Goal: Task Accomplishment & Management: Manage account settings

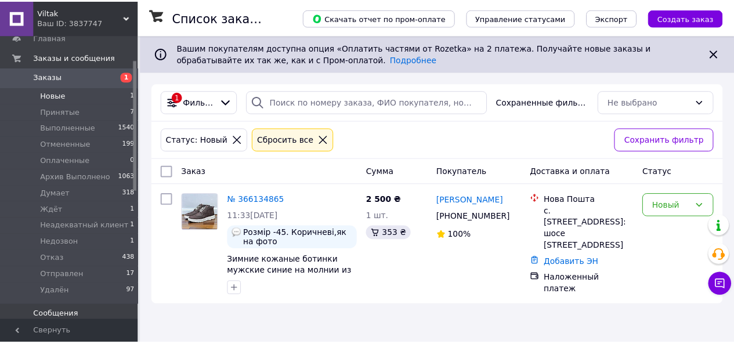
scroll to position [58, 0]
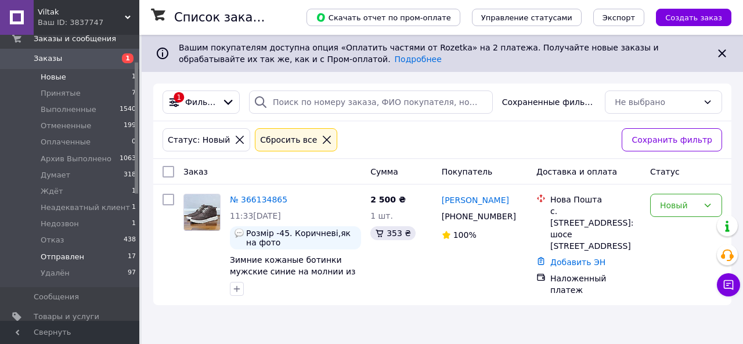
click at [70, 256] on span "Отправлен" at bounding box center [63, 257] width 44 height 10
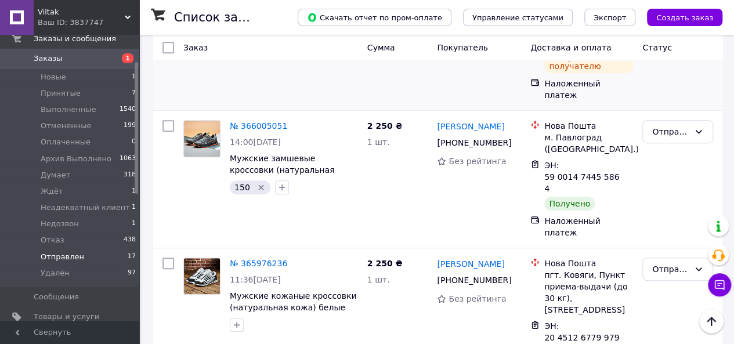
scroll to position [232, 0]
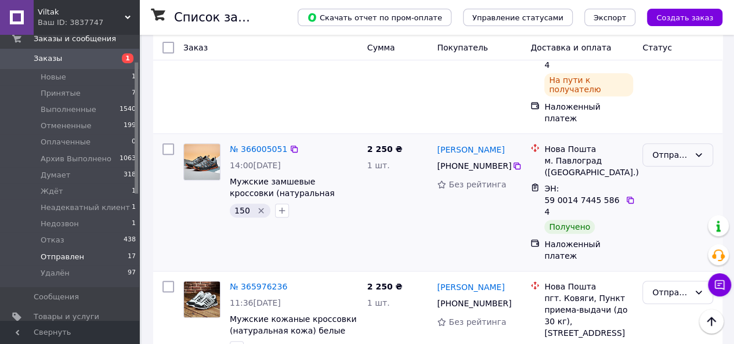
click at [670, 149] on div "Отправлен" at bounding box center [670, 155] width 37 height 13
click at [672, 165] on li "Выполнен" at bounding box center [678, 165] width 70 height 21
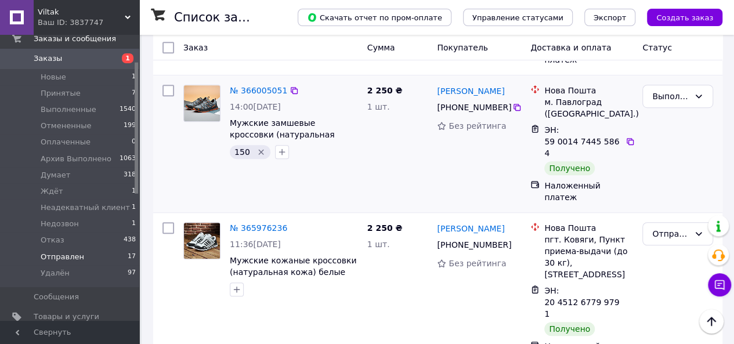
scroll to position [348, 0]
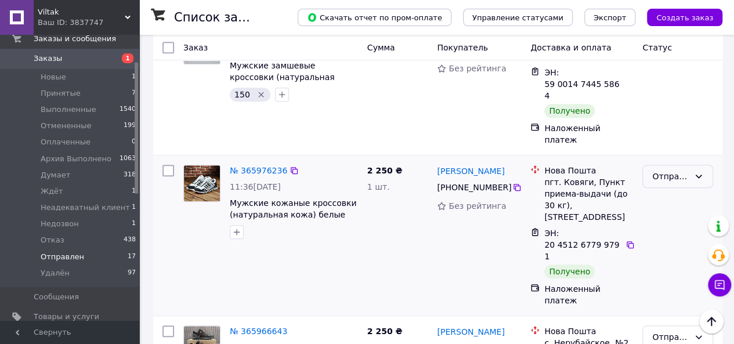
click at [675, 170] on div "Отправлен" at bounding box center [670, 176] width 37 height 13
click at [672, 173] on li "Выполнен" at bounding box center [678, 175] width 70 height 21
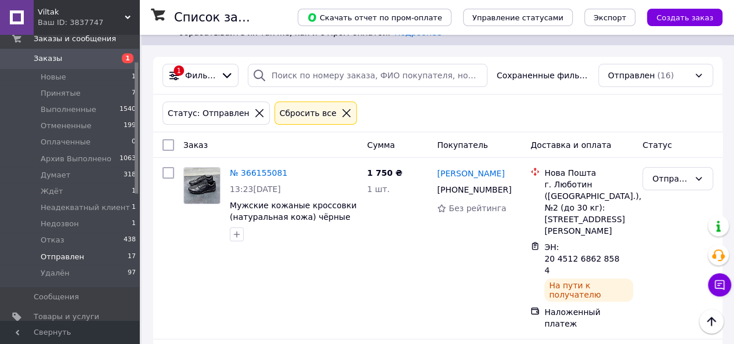
scroll to position [0, 0]
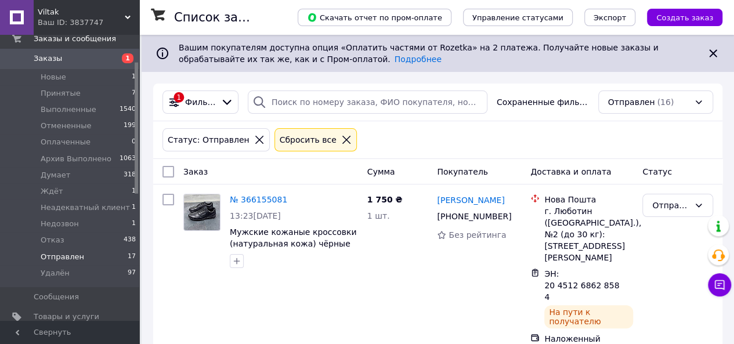
click at [307, 140] on div "Сбросить все" at bounding box center [307, 139] width 61 height 13
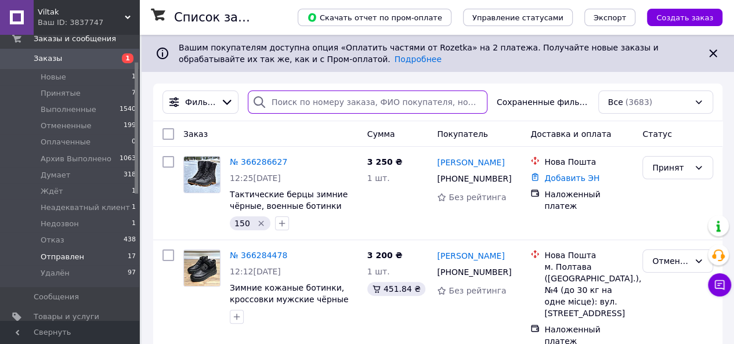
click at [312, 100] on input "search" at bounding box center [368, 102] width 240 height 23
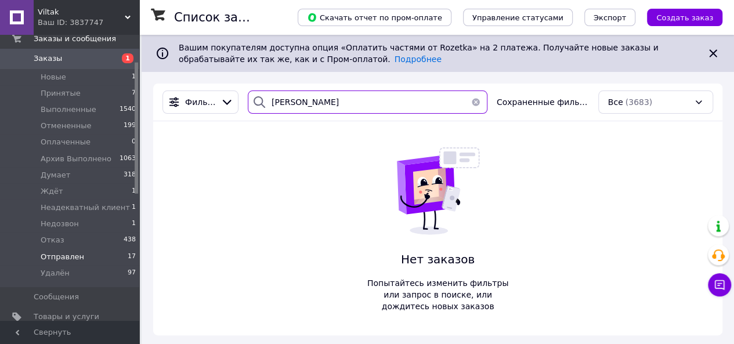
type input "каблученко"
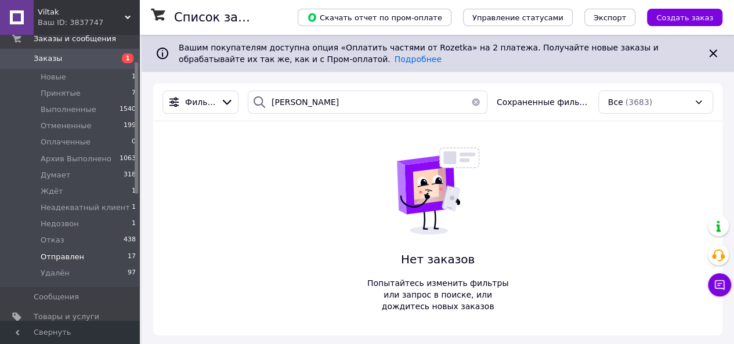
click at [476, 102] on button "button" at bounding box center [475, 102] width 23 height 23
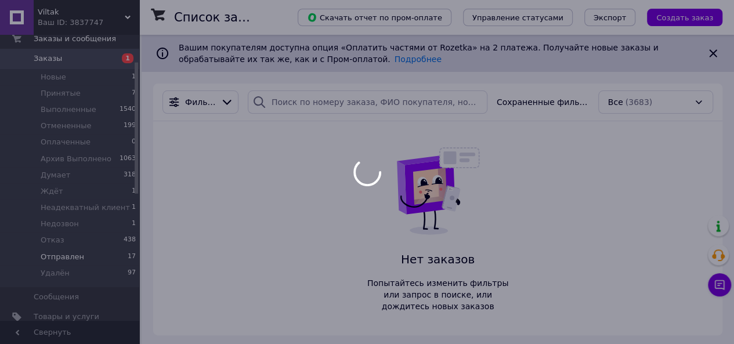
click at [64, 256] on div at bounding box center [367, 172] width 734 height 344
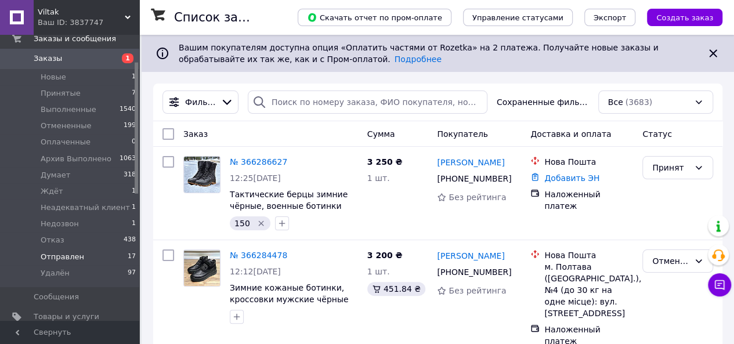
click at [71, 255] on span "Отправлен" at bounding box center [63, 257] width 44 height 10
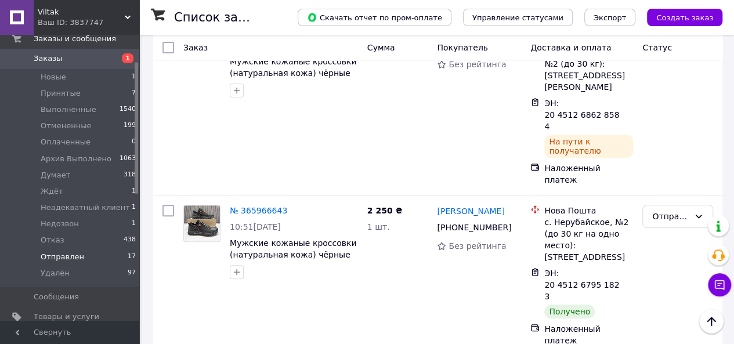
scroll to position [232, 0]
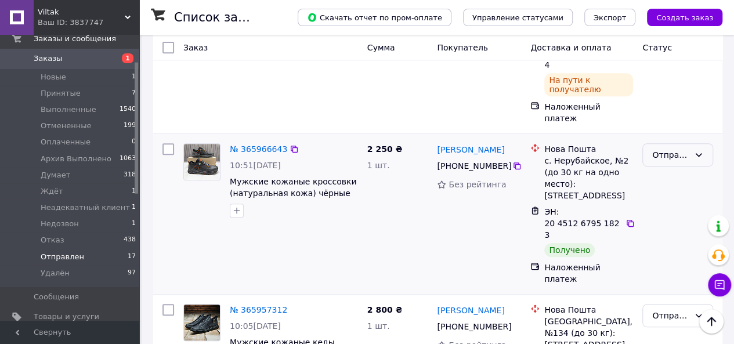
click at [692, 143] on div "Отправлен" at bounding box center [677, 154] width 71 height 23
click at [683, 165] on li "Выполнен" at bounding box center [678, 165] width 70 height 21
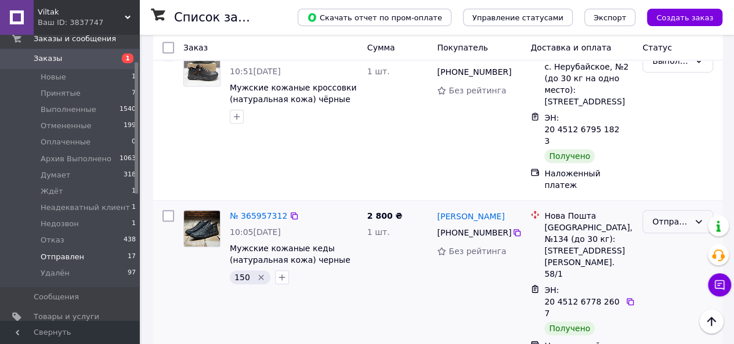
scroll to position [348, 0]
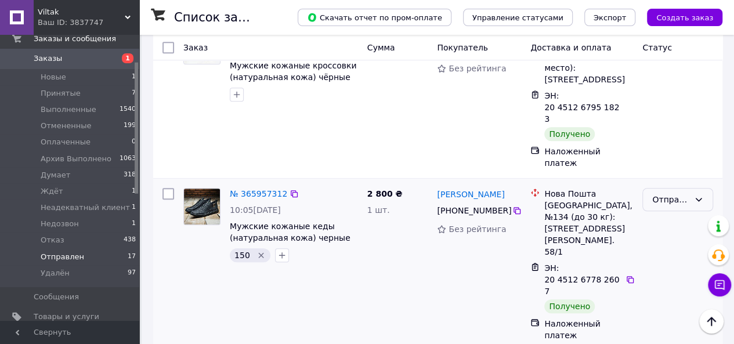
click at [679, 193] on div "Отправлен" at bounding box center [670, 199] width 37 height 13
click at [674, 177] on li "Выполнен" at bounding box center [678, 175] width 70 height 21
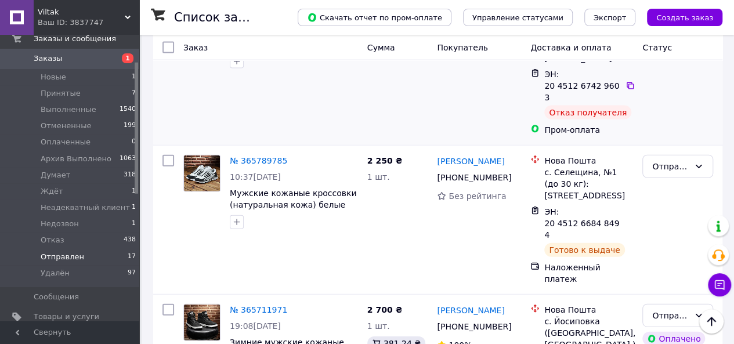
scroll to position [1276, 0]
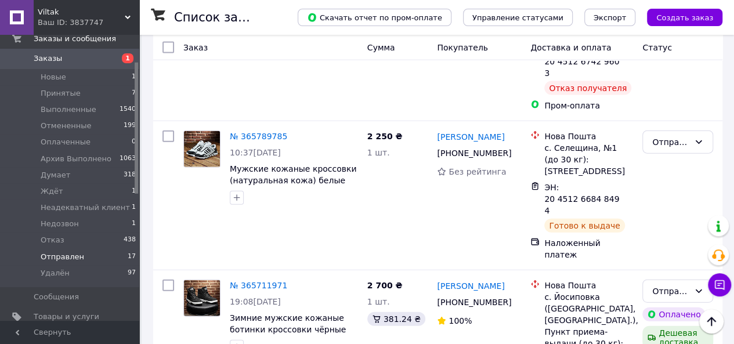
click at [661, 184] on li "Выполнен" at bounding box center [678, 184] width 70 height 21
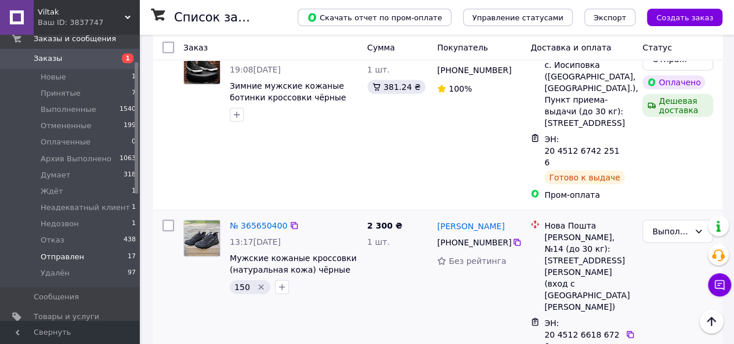
scroll to position [1625, 0]
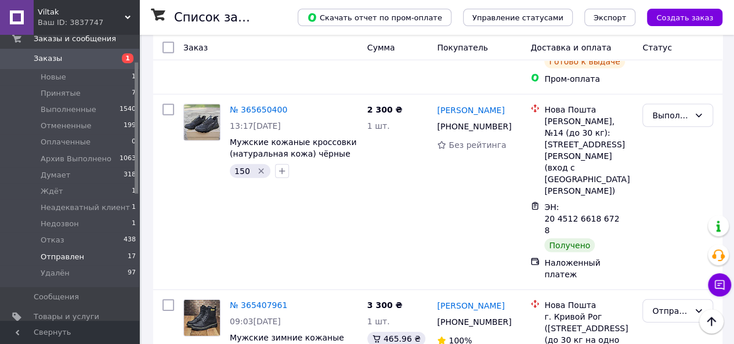
click at [670, 162] on li "Отказ" at bounding box center [678, 160] width 70 height 21
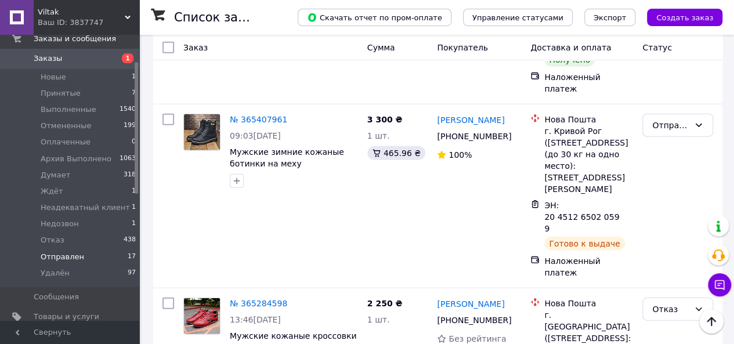
scroll to position [1535, 0]
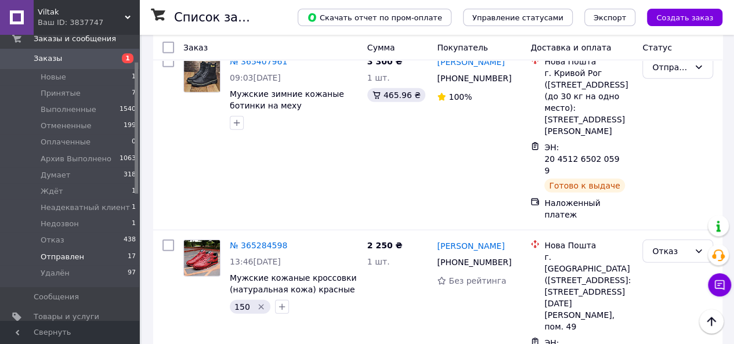
click at [667, 199] on li "Выполнен" at bounding box center [678, 201] width 70 height 21
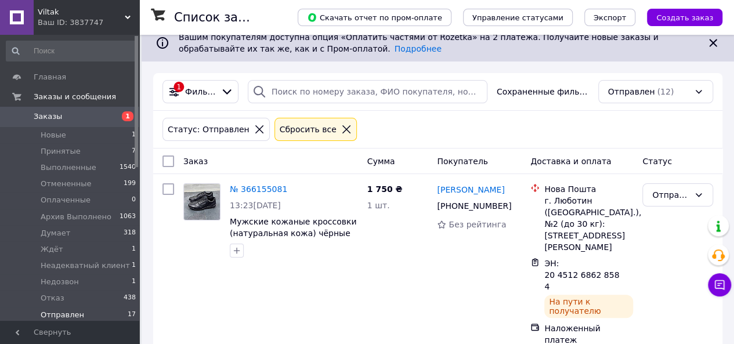
scroll to position [0, 0]
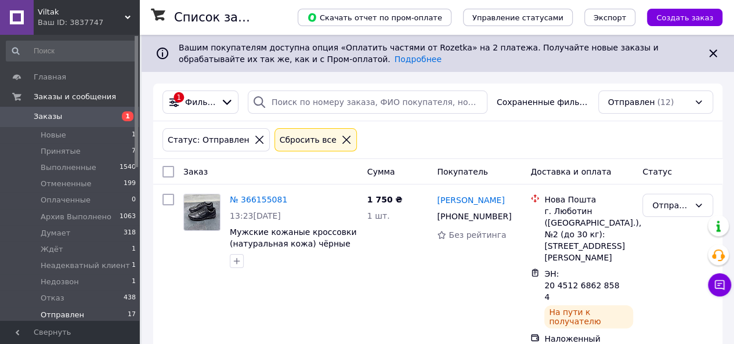
click at [297, 133] on div "Сбросить все" at bounding box center [315, 139] width 82 height 23
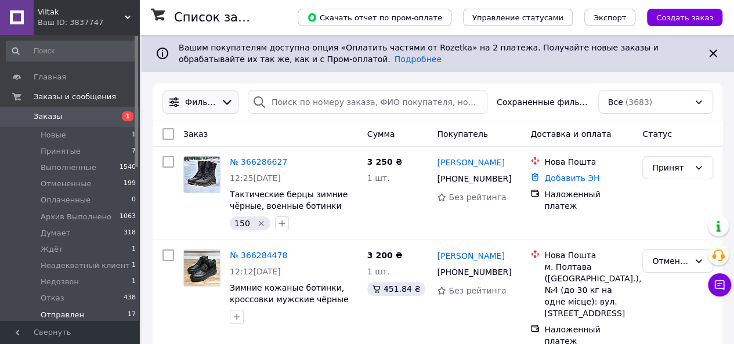
click at [216, 99] on span "Фильтры" at bounding box center [200, 102] width 31 height 12
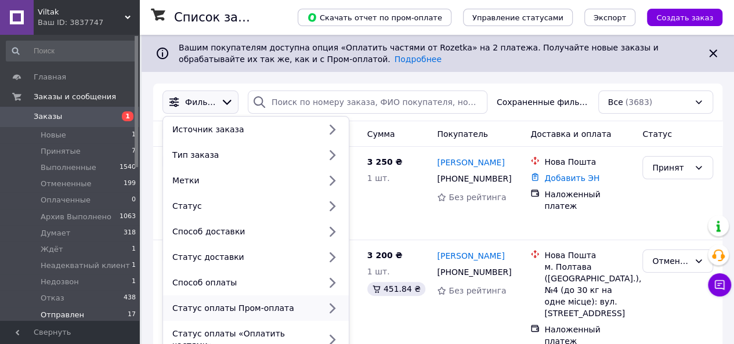
click at [249, 308] on div "Статус оплаты Пром-оплата" at bounding box center [244, 308] width 152 height 12
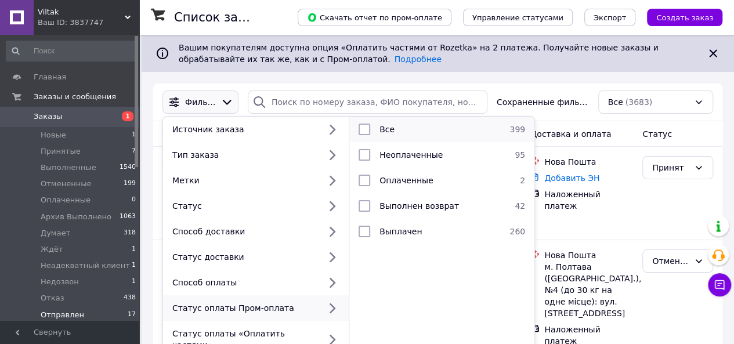
click at [361, 130] on input "checkbox" at bounding box center [365, 130] width 12 height 12
checkbox input "true"
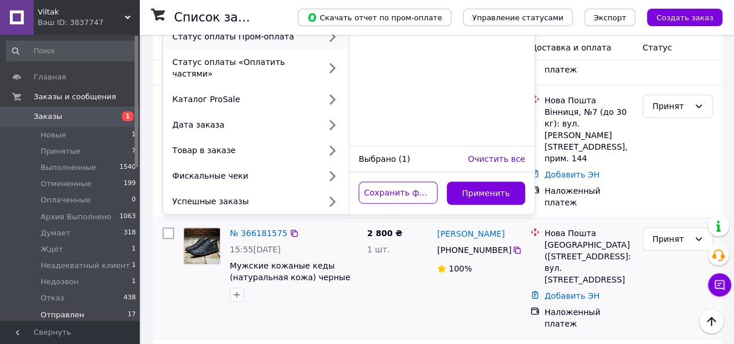
scroll to position [290, 0]
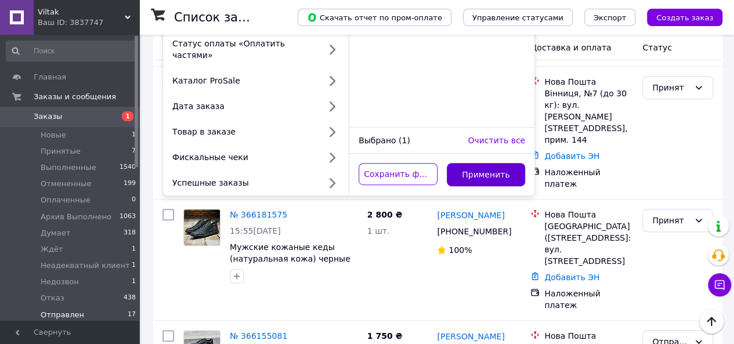
click at [486, 166] on button "Применить" at bounding box center [486, 174] width 79 height 23
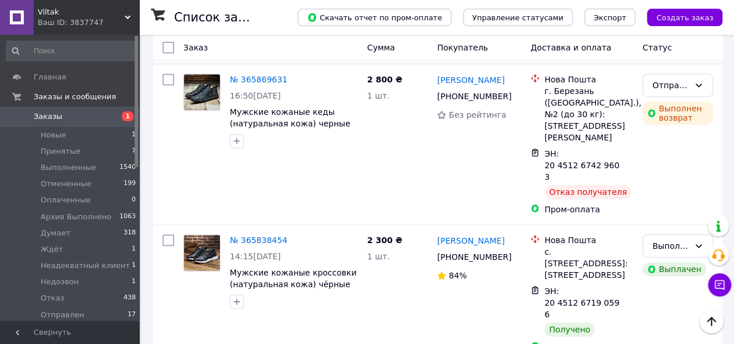
scroll to position [290, 0]
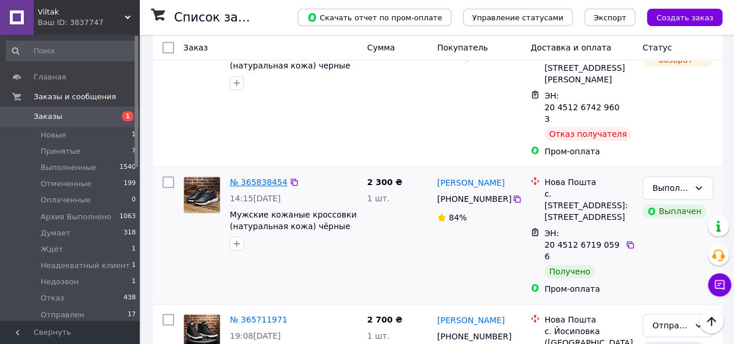
click at [243, 178] on link "№ 365838454" at bounding box center [258, 182] width 57 height 9
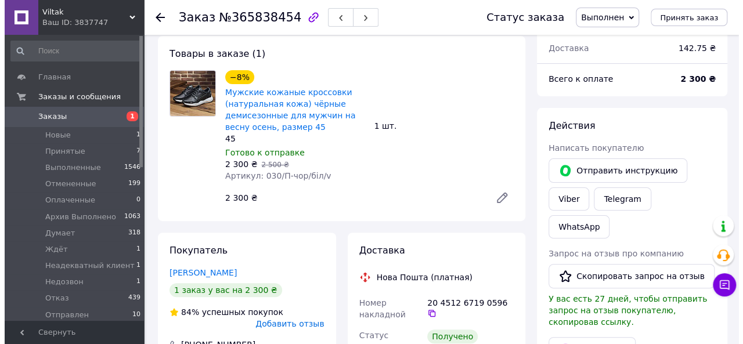
scroll to position [116, 0]
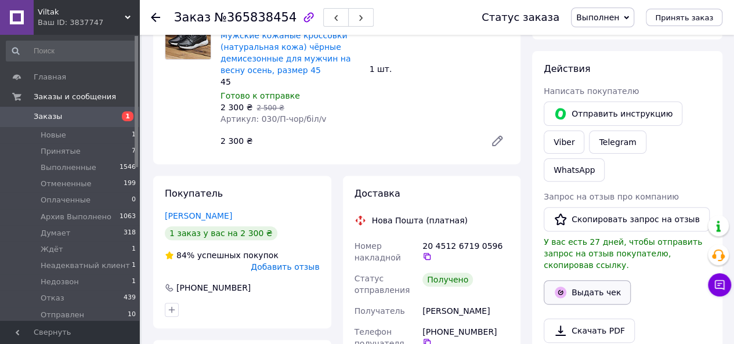
click at [596, 280] on button "Выдать чек" at bounding box center [587, 292] width 87 height 24
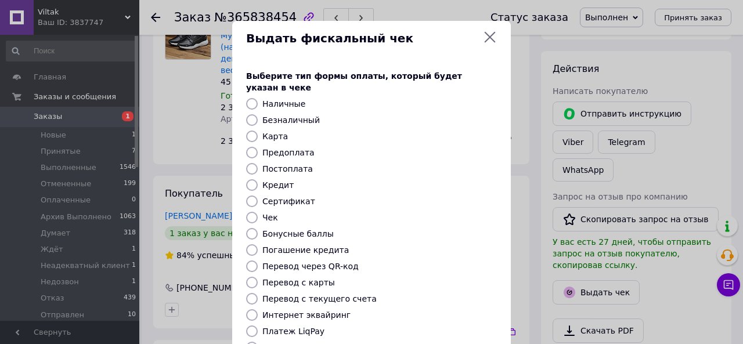
click at [247, 163] on input "Постоплата" at bounding box center [252, 169] width 12 height 12
radio input "true"
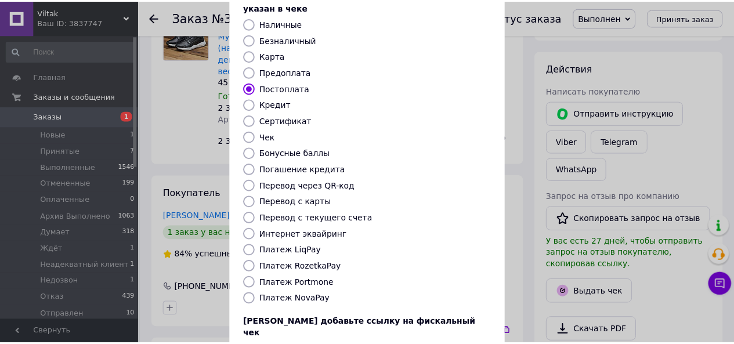
scroll to position [153, 0]
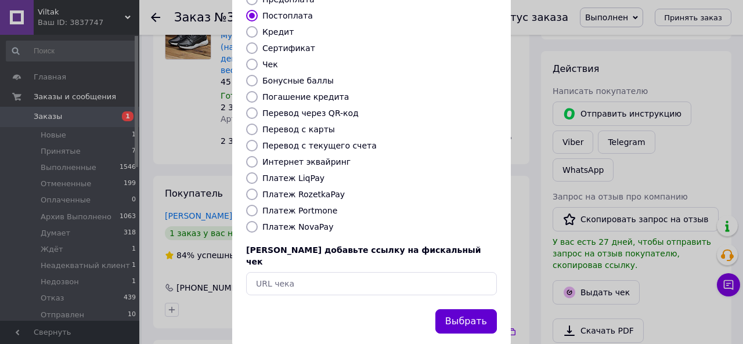
click at [475, 309] on button "Выбрать" at bounding box center [465, 321] width 61 height 25
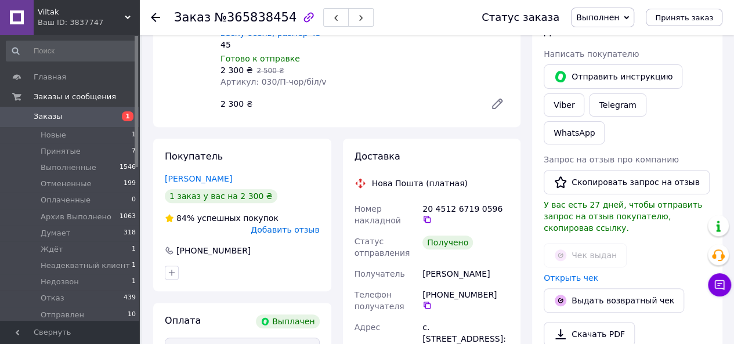
scroll to position [58, 0]
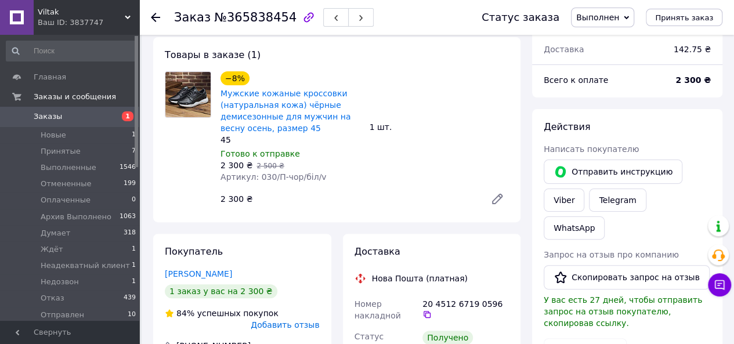
click at [155, 17] on use at bounding box center [155, 17] width 9 height 9
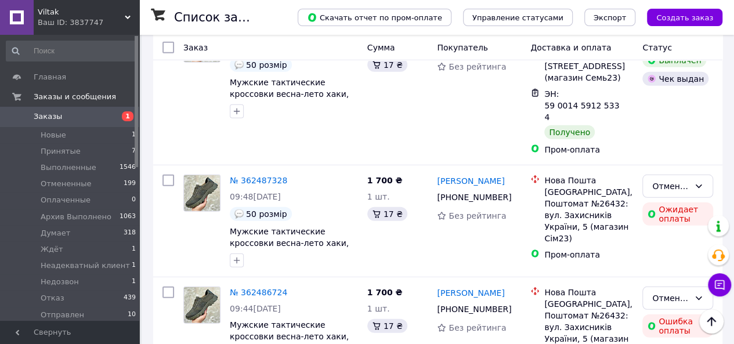
scroll to position [3829, 0]
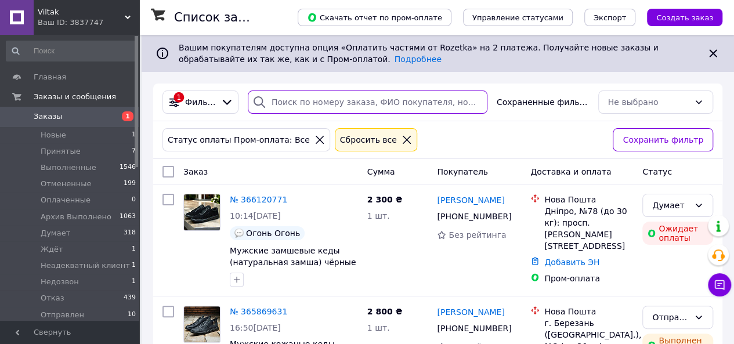
click at [296, 105] on input "search" at bounding box center [368, 102] width 240 height 23
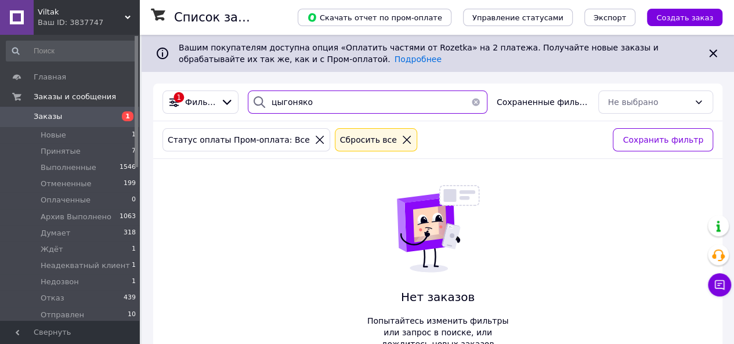
type input "цыгоняко"
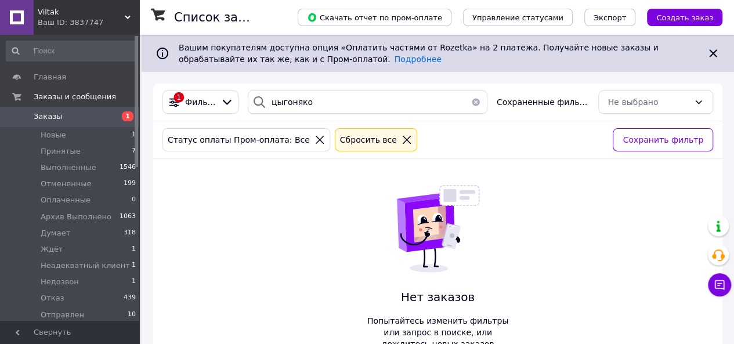
click at [338, 144] on div "Сбросить все" at bounding box center [368, 139] width 61 height 13
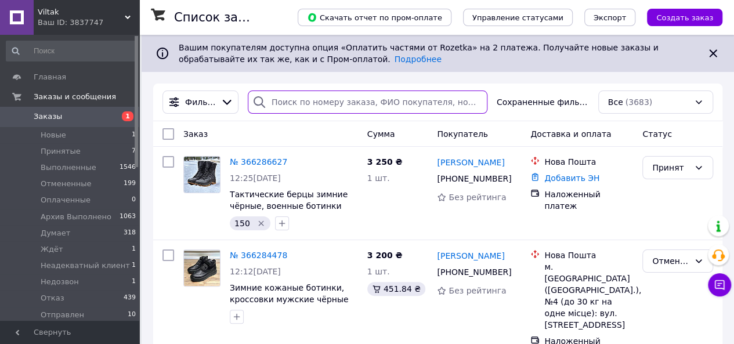
click at [310, 103] on input "search" at bounding box center [368, 102] width 240 height 23
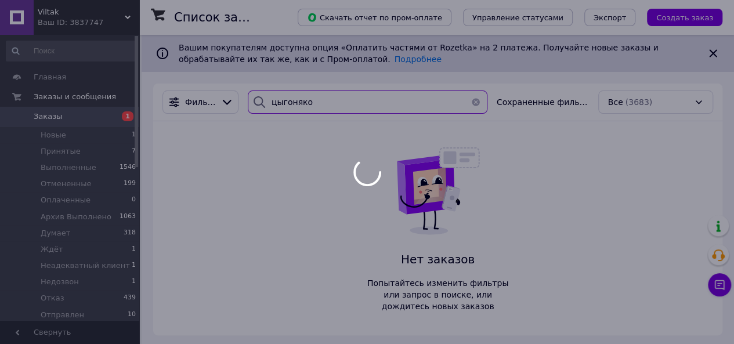
type input "цыгоняко"
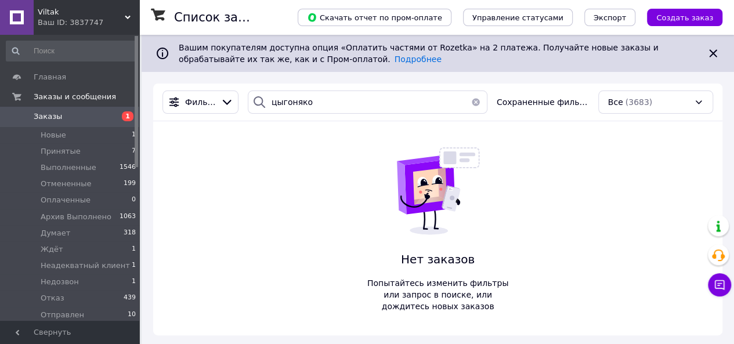
click at [478, 101] on button "button" at bounding box center [475, 102] width 23 height 23
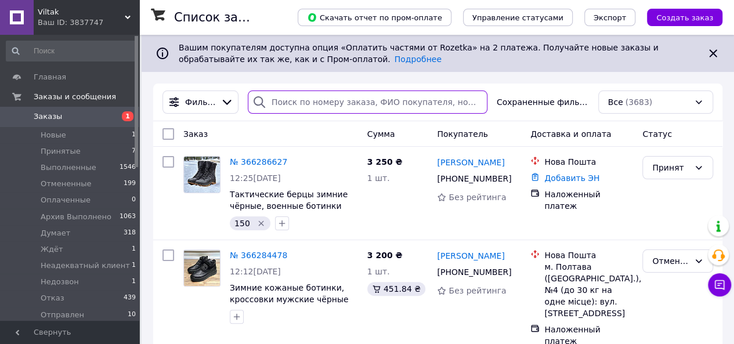
paste input "+380974138245"
type input "+380974138245"
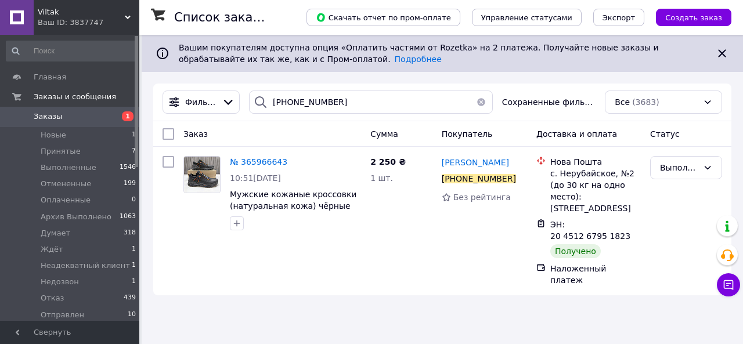
click at [480, 103] on button "button" at bounding box center [480, 102] width 23 height 23
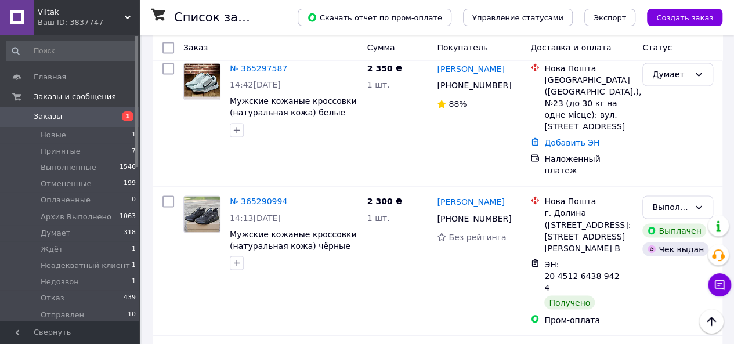
scroll to position [7600, 0]
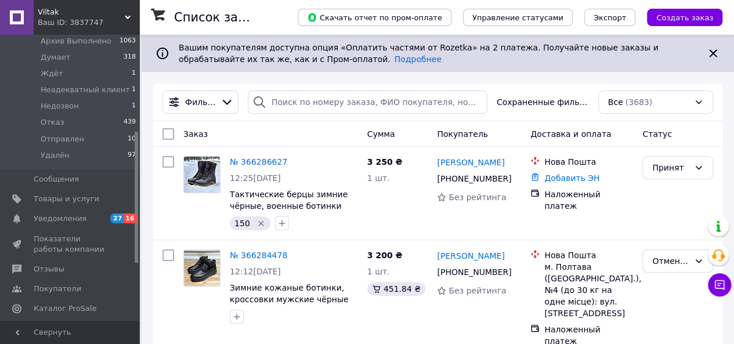
scroll to position [232, 0]
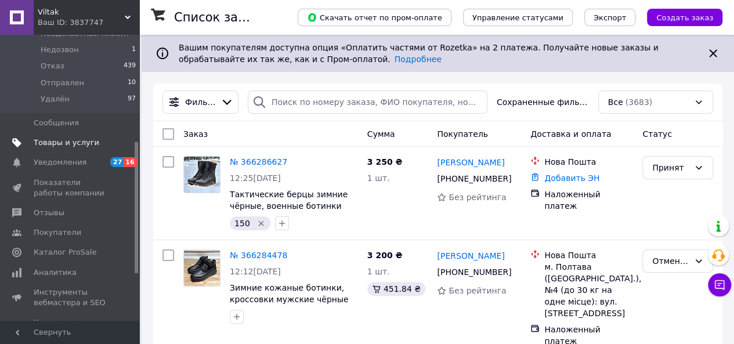
click at [75, 146] on span "Товары и услуги" at bounding box center [67, 143] width 66 height 10
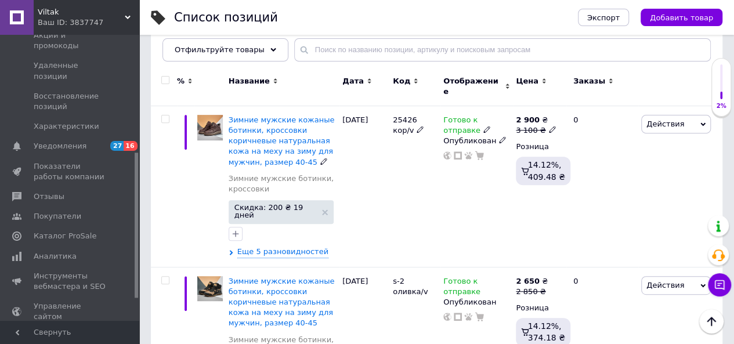
scroll to position [116, 0]
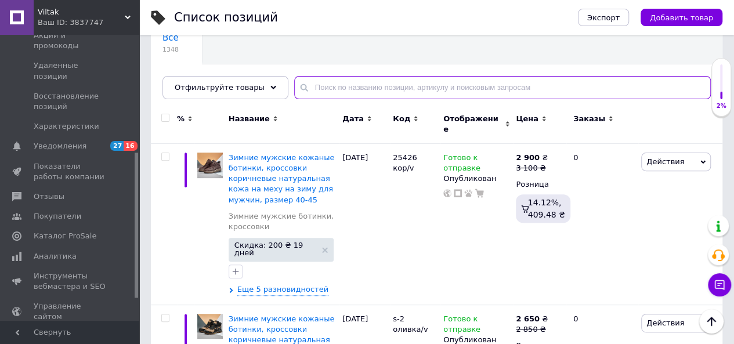
paste input "25427 сер"
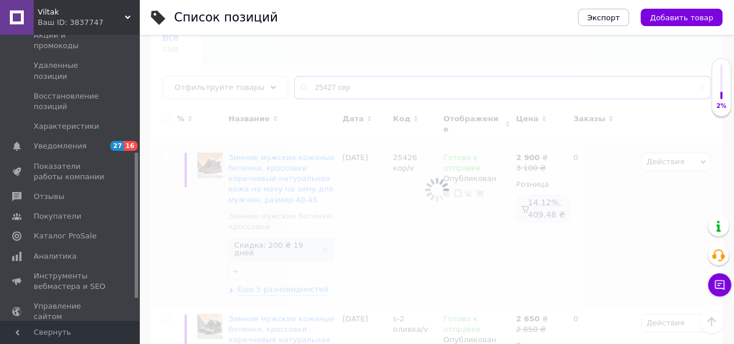
scroll to position [73, 0]
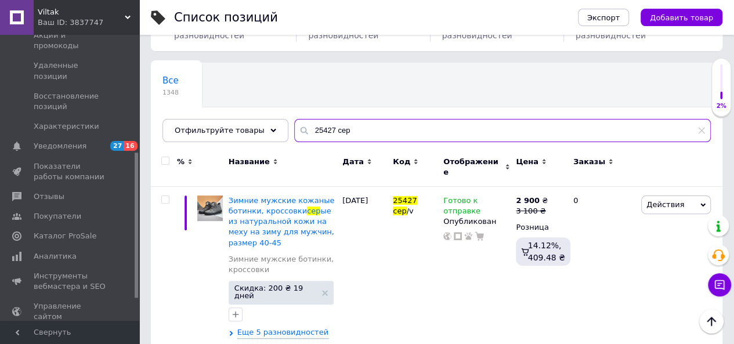
drag, startPoint x: 340, startPoint y: 129, endPoint x: 281, endPoint y: 135, distance: 58.8
click at [294, 135] on input "25427 сер" at bounding box center [502, 130] width 417 height 23
paste input "191 ч"
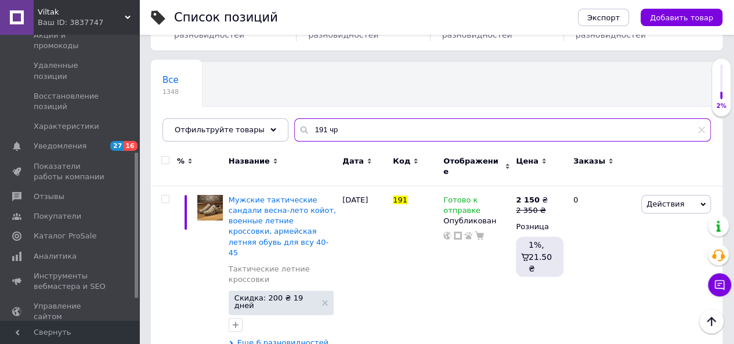
scroll to position [52, 0]
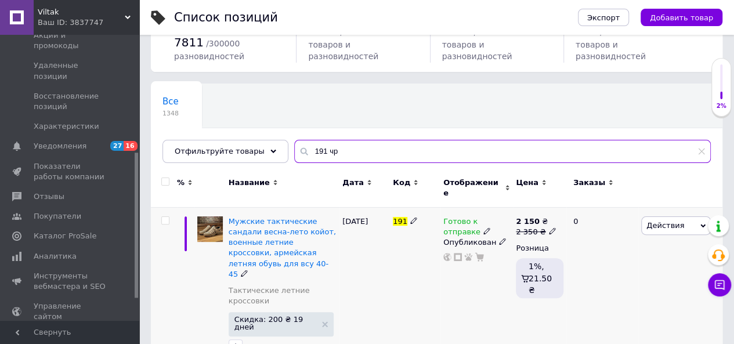
type input "191 чр"
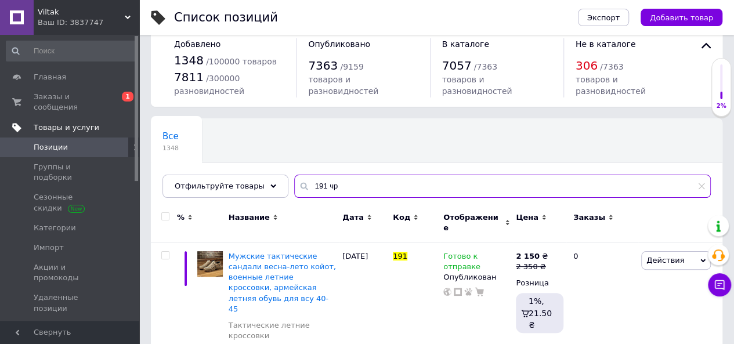
scroll to position [0, 0]
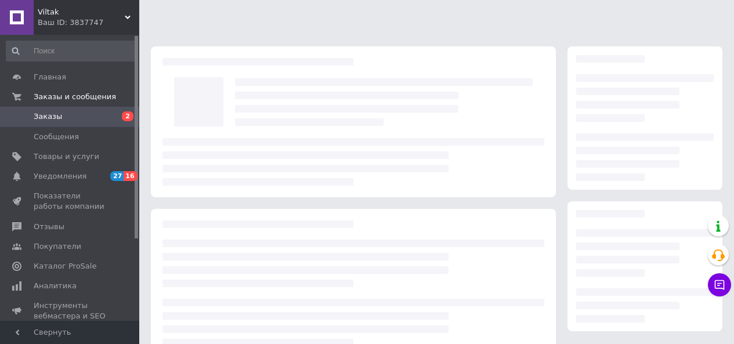
scroll to position [58, 0]
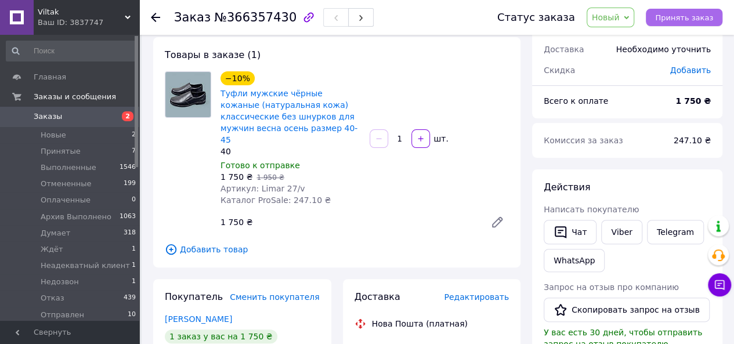
click at [693, 15] on span "Принять заказ" at bounding box center [684, 17] width 58 height 9
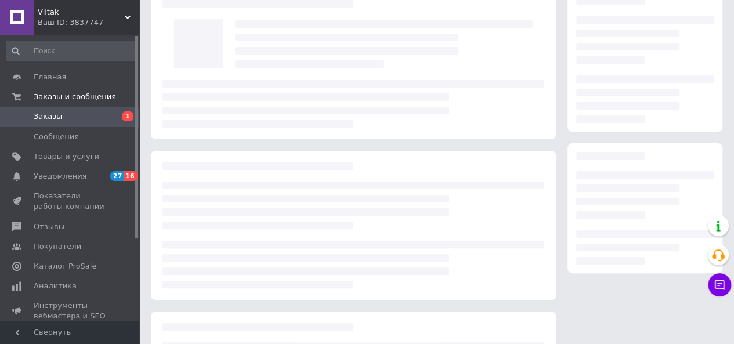
scroll to position [58, 0]
